Goal: Use online tool/utility: Use online tool/utility

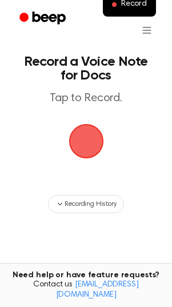
click at [85, 152] on span "button" at bounding box center [86, 141] width 35 height 35
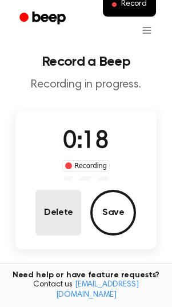
click at [53, 208] on button "Delete" at bounding box center [58, 213] width 46 height 46
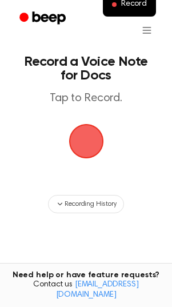
click at [77, 149] on span "button" at bounding box center [86, 141] width 35 height 35
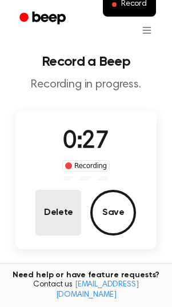
click at [57, 216] on button "Delete" at bounding box center [58, 213] width 46 height 46
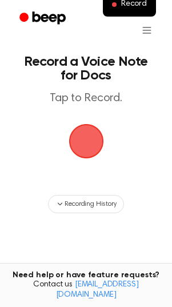
click at [91, 132] on span "button" at bounding box center [86, 141] width 32 height 32
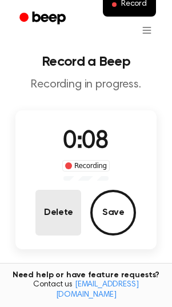
click at [63, 210] on button "Delete" at bounding box center [58, 213] width 46 height 46
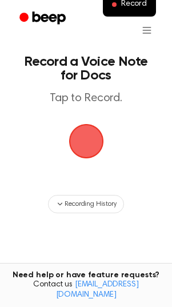
click at [87, 143] on span "button" at bounding box center [85, 141] width 37 height 37
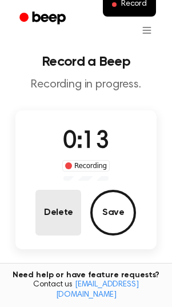
click at [75, 198] on button "Delete" at bounding box center [58, 213] width 46 height 46
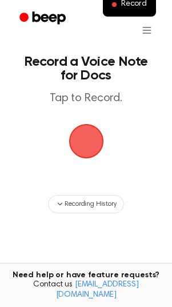
click at [85, 143] on span "button" at bounding box center [86, 141] width 32 height 32
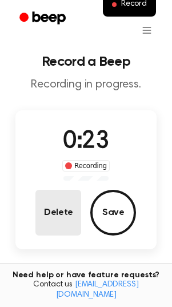
click at [60, 210] on button "Delete" at bounding box center [58, 213] width 46 height 46
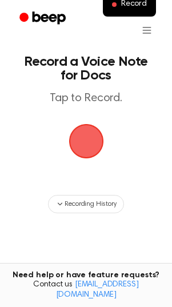
click at [83, 132] on span "button" at bounding box center [86, 141] width 35 height 35
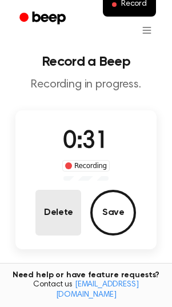
click at [73, 202] on button "Delete" at bounding box center [58, 213] width 46 height 46
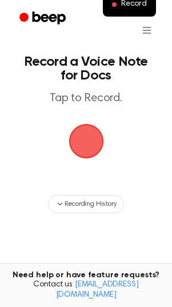
click at [88, 142] on span "button" at bounding box center [86, 141] width 32 height 32
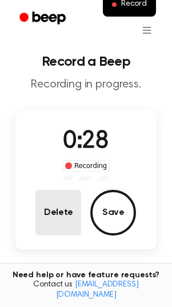
click at [54, 209] on button "Delete" at bounding box center [58, 213] width 46 height 46
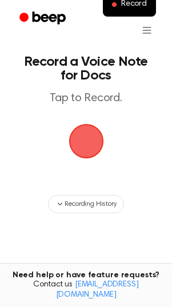
click at [87, 134] on span "button" at bounding box center [86, 141] width 32 height 32
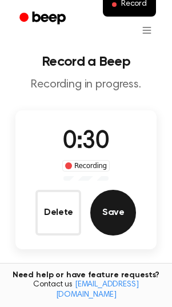
click at [117, 215] on button "Save" at bounding box center [113, 213] width 46 height 46
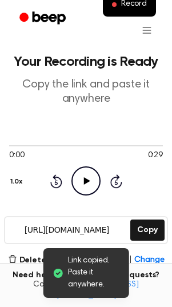
click at [83, 180] on icon "Play Audio" at bounding box center [85, 180] width 29 height 29
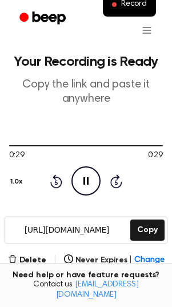
click at [83, 180] on icon at bounding box center [85, 180] width 5 height 7
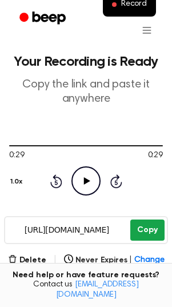
click at [154, 229] on button "Copy" at bounding box center [147, 229] width 34 height 21
